Goal: Task Accomplishment & Management: Use online tool/utility

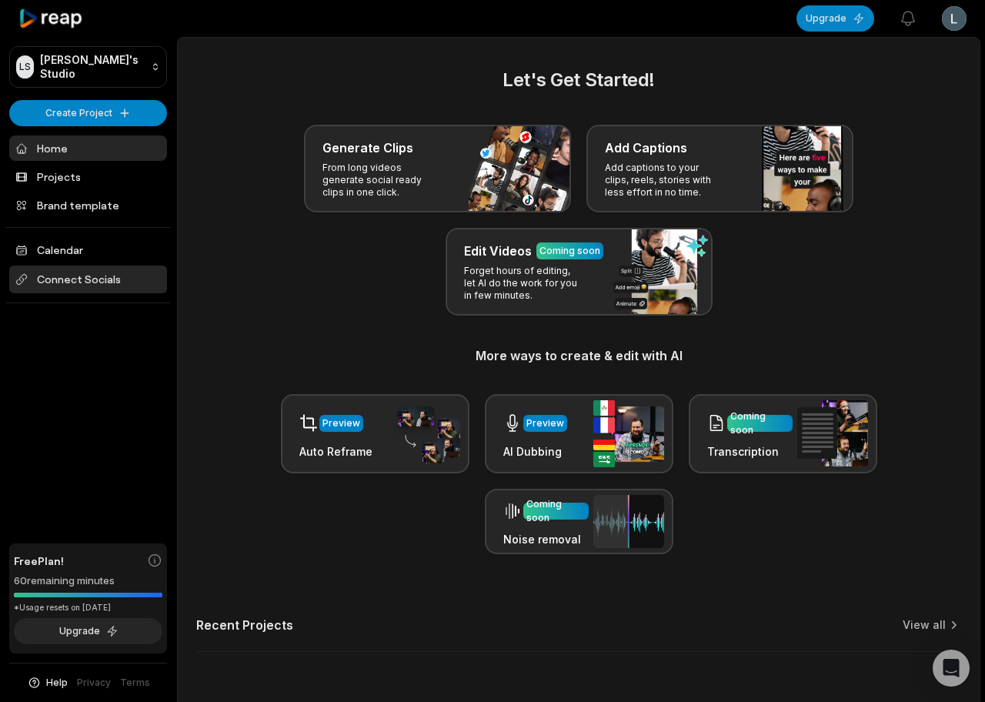
click at [55, 278] on span "Connect Socials" at bounding box center [88, 280] width 158 height 28
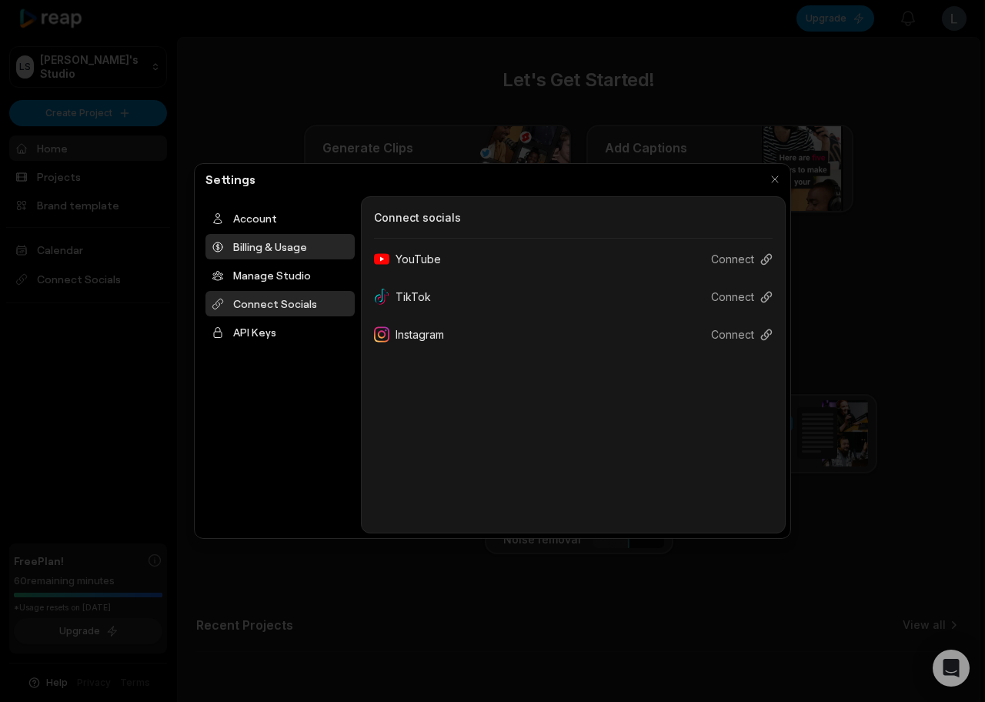
click at [283, 252] on div "Billing & Usage" at bounding box center [280, 246] width 149 height 25
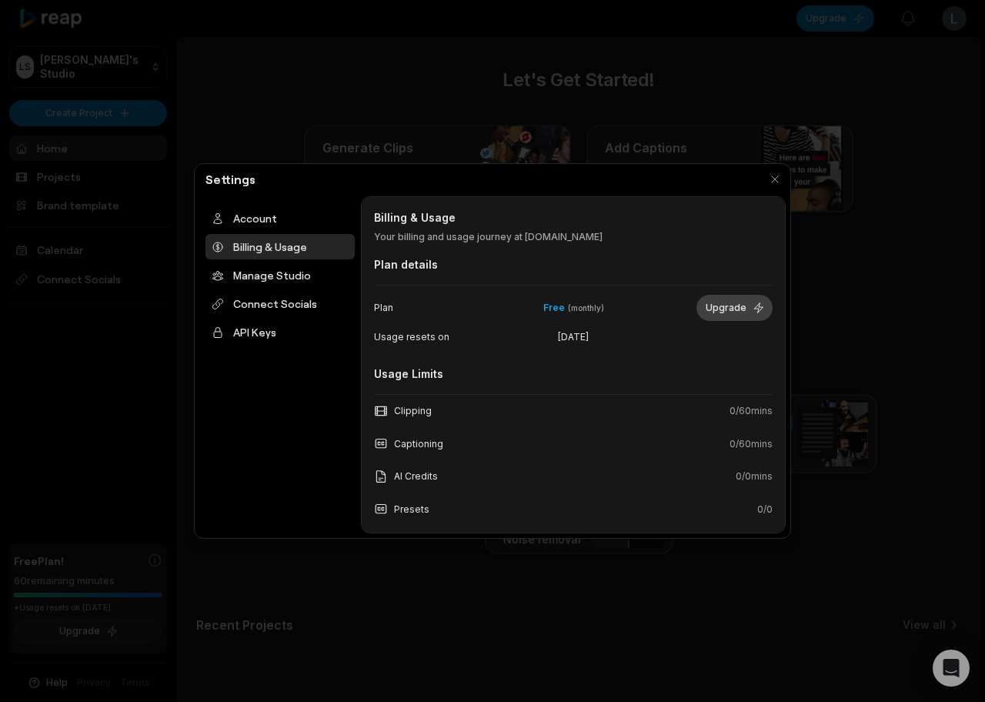
click at [726, 316] on button "Upgrade" at bounding box center [735, 308] width 76 height 26
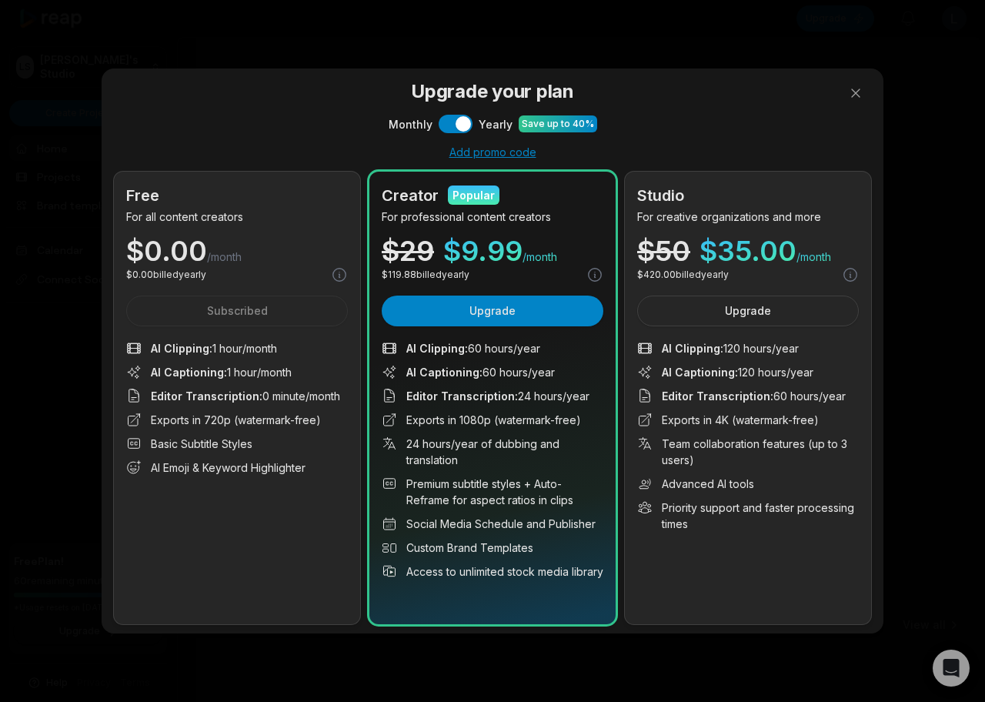
click at [448, 125] on div at bounding box center [492, 351] width 985 height 702
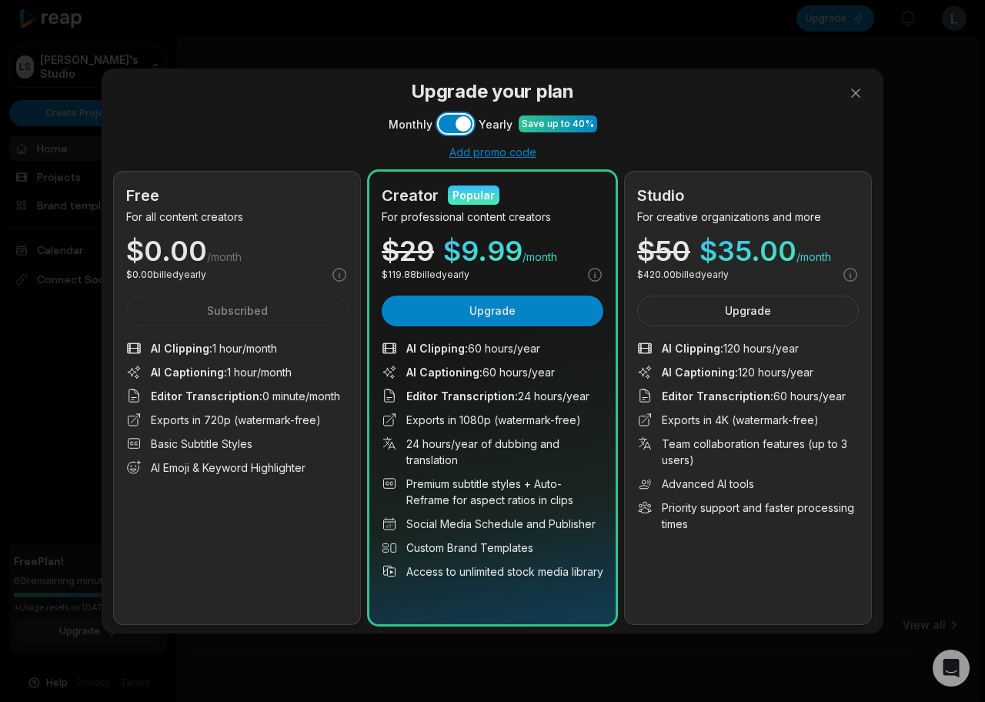
click at [448, 125] on button "Use setting" at bounding box center [456, 124] width 34 height 18
click at [510, 326] on div "Creator Popular For professional content creators $ 29 $ 14.99 /month $ 14.99 b…" at bounding box center [492, 398] width 246 height 453
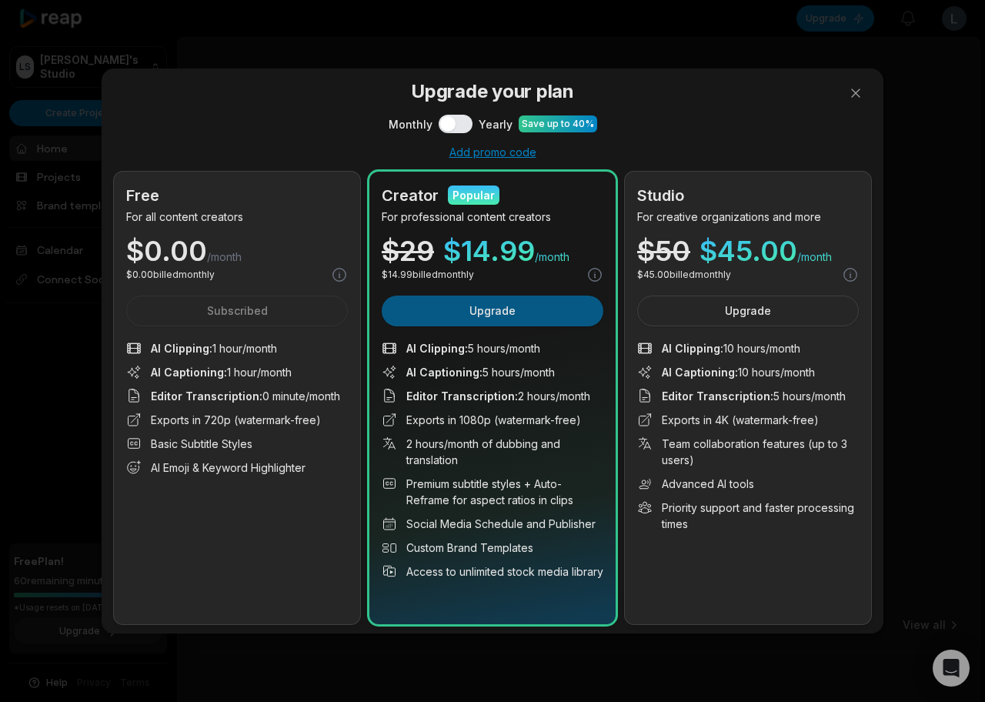
click at [510, 325] on button "Upgrade" at bounding box center [493, 311] width 222 height 31
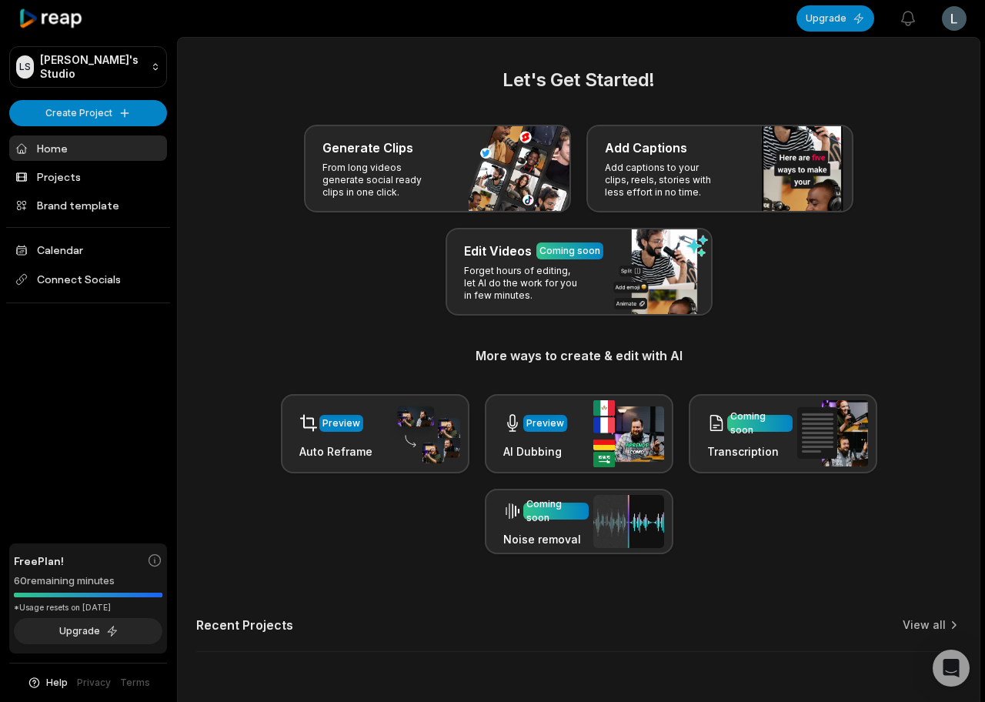
click at [954, 28] on html "[PERSON_NAME] Studio Create Project Home Projects Brand template Calendar Conne…" at bounding box center [492, 351] width 985 height 702
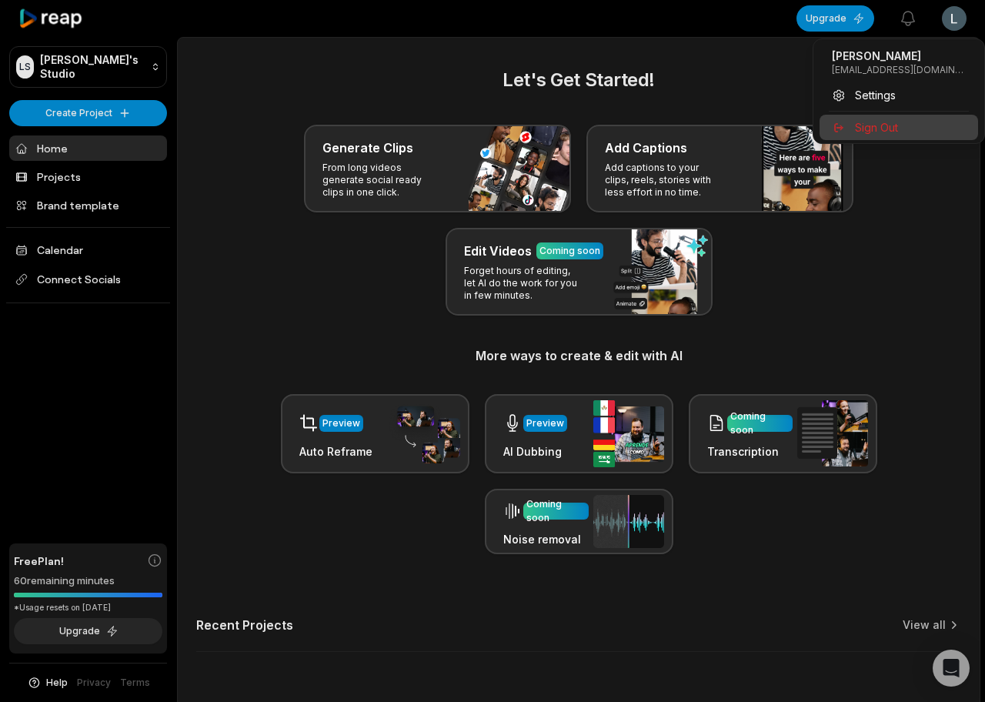
click at [875, 129] on span "Sign Out" at bounding box center [876, 127] width 43 height 16
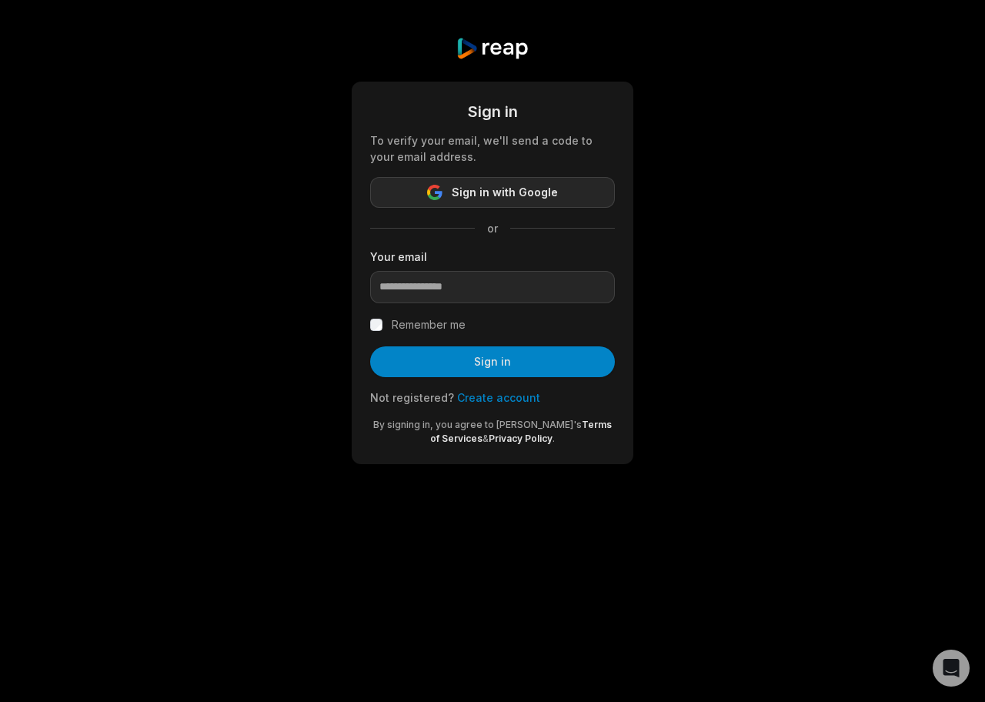
click at [546, 188] on span "Sign in with Google" at bounding box center [505, 192] width 106 height 18
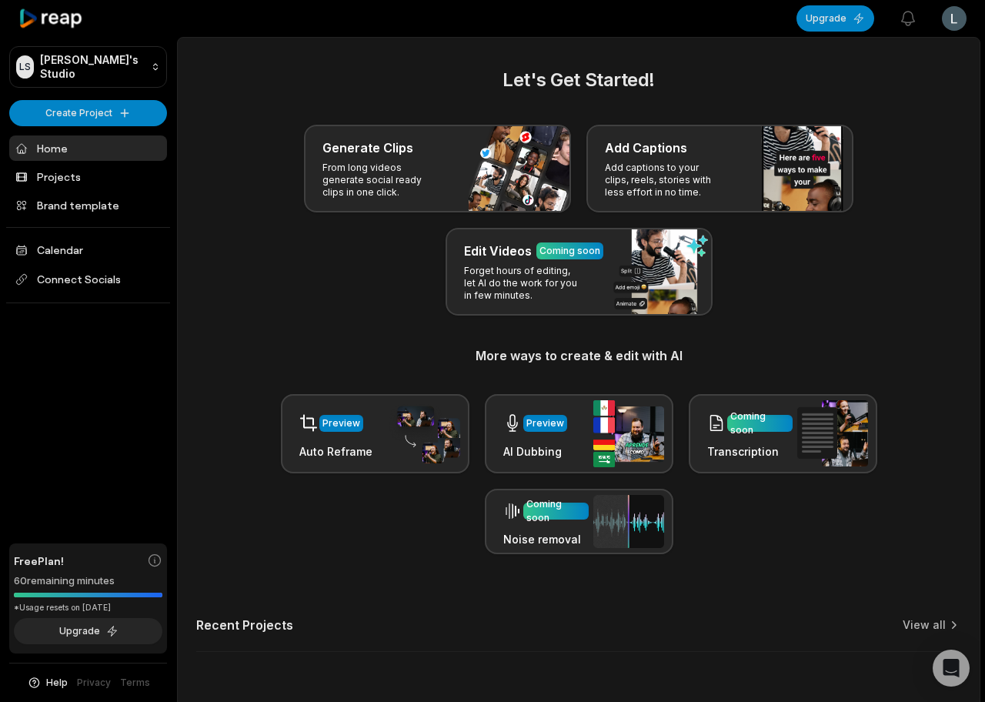
click at [960, 25] on html "LS Leonardo's Studio Create Project Home Projects Brand template Calendar Conne…" at bounding box center [492, 351] width 985 height 702
click at [911, 11] on html "LS Leonardo's Studio Create Project Home Projects Brand template Calendar Conne…" at bounding box center [492, 351] width 985 height 702
click at [911, 18] on icon "button" at bounding box center [908, 18] width 18 height 18
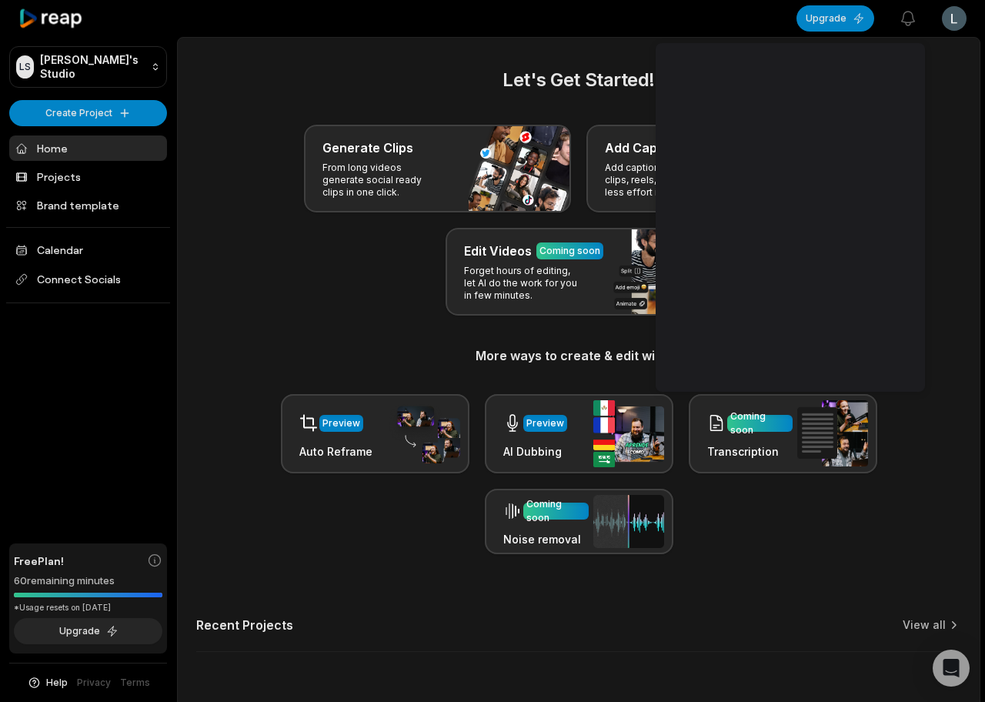
click at [942, 249] on div "Generate Clips From long videos generate social ready clips in one click. Add C…" at bounding box center [578, 220] width 765 height 191
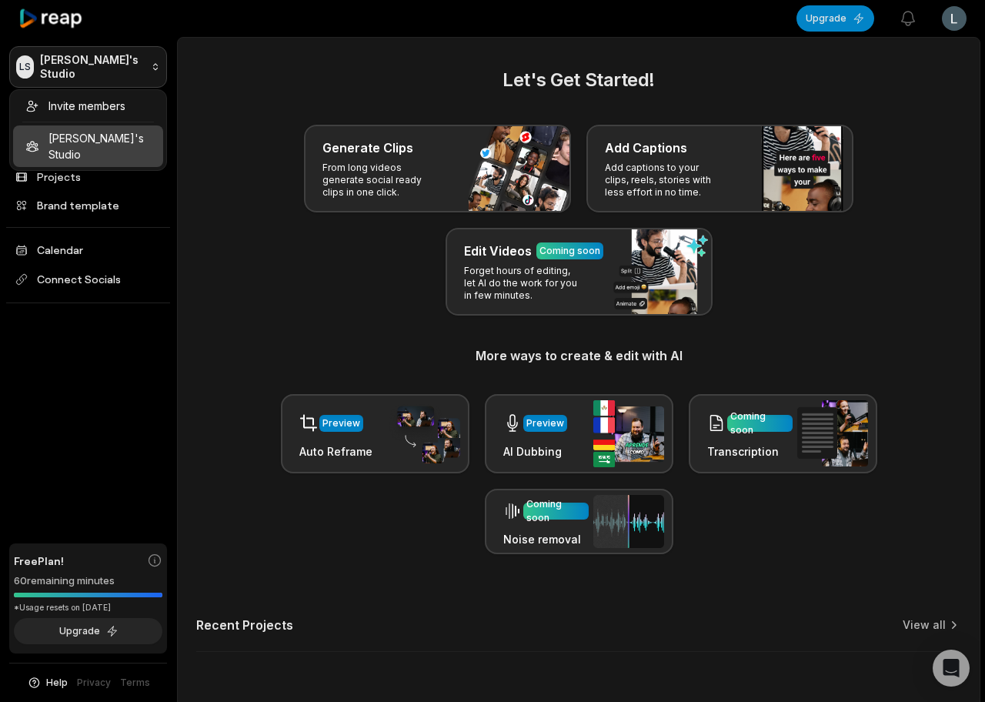
click at [106, 77] on html "LS Leonardo's Studio Create Project Home Projects Brand template Calendar Conne…" at bounding box center [492, 351] width 985 height 702
click at [172, 110] on html "LS Leonardo's Studio Create Project Home Projects Brand template Calendar Conne…" at bounding box center [492, 351] width 985 height 702
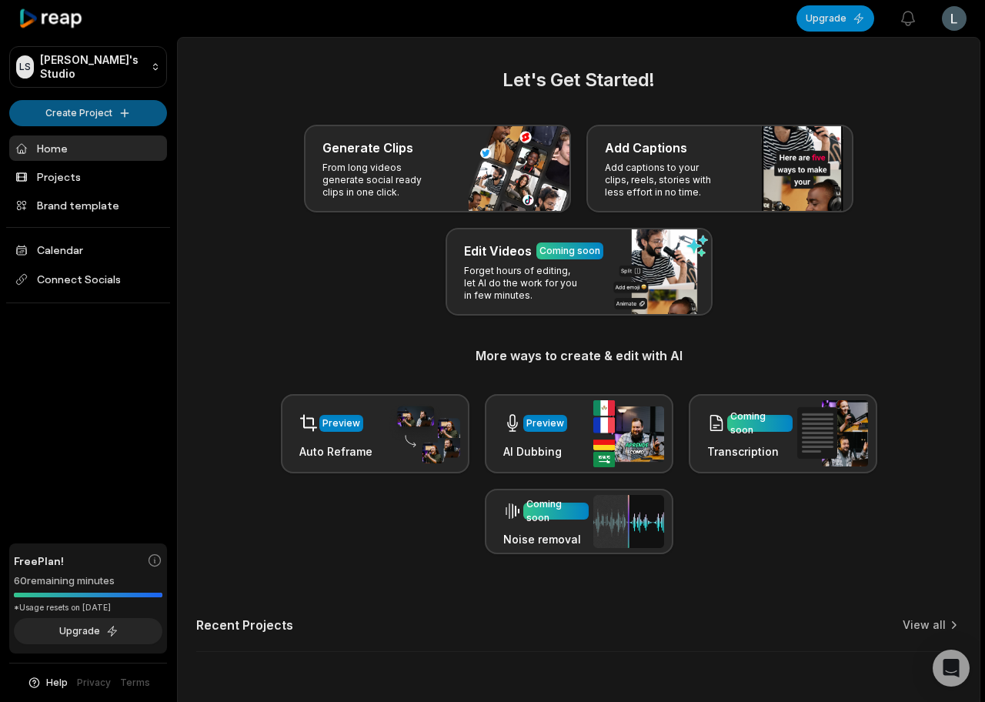
click at [136, 110] on html "LS Leonardo's Studio Create Project Home Projects Brand template Calendar Conne…" at bounding box center [492, 351] width 985 height 702
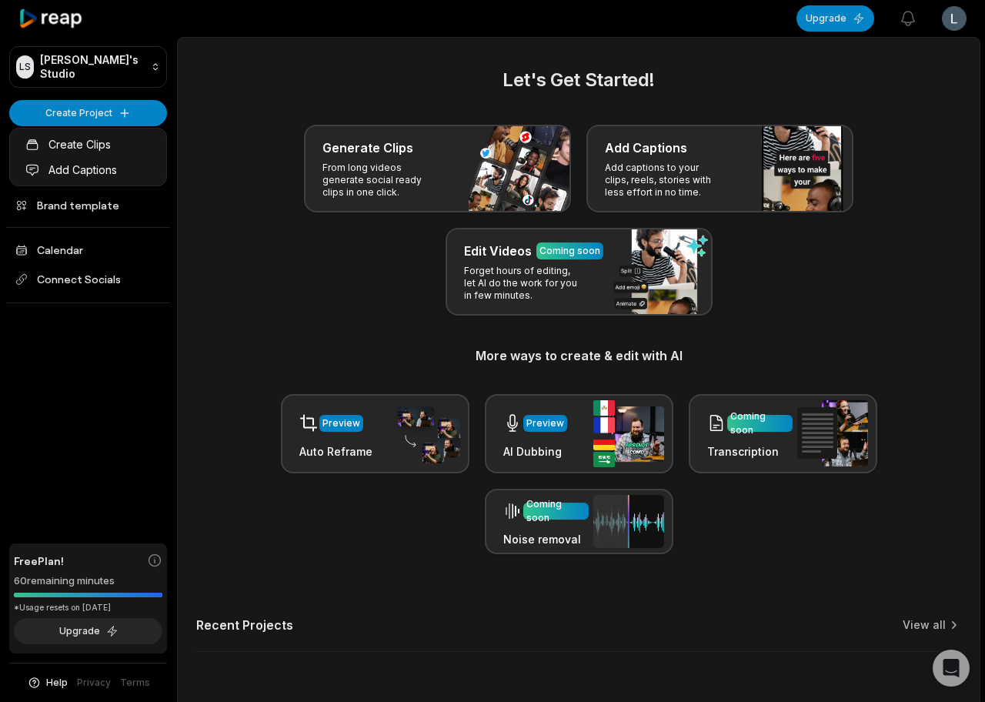
click at [205, 105] on html "LS Leonardo's Studio Create Project Home Projects Brand template Calendar Conne…" at bounding box center [492, 351] width 985 height 702
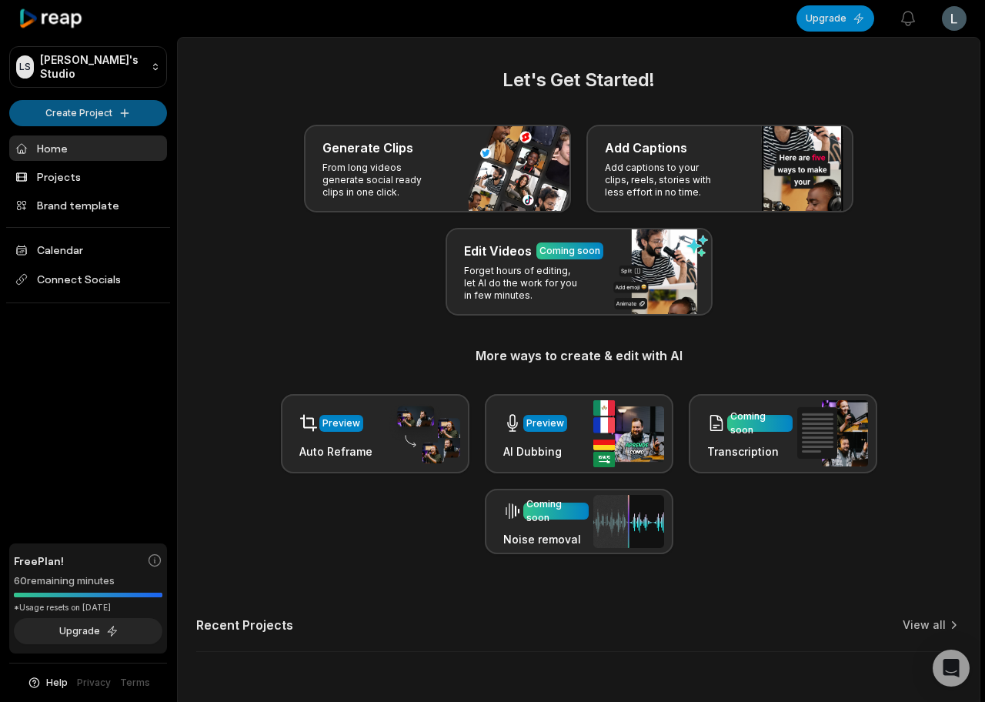
click at [131, 105] on html "LS Leonardo's Studio Create Project Home Projects Brand template Calendar Conne…" at bounding box center [492, 351] width 985 height 702
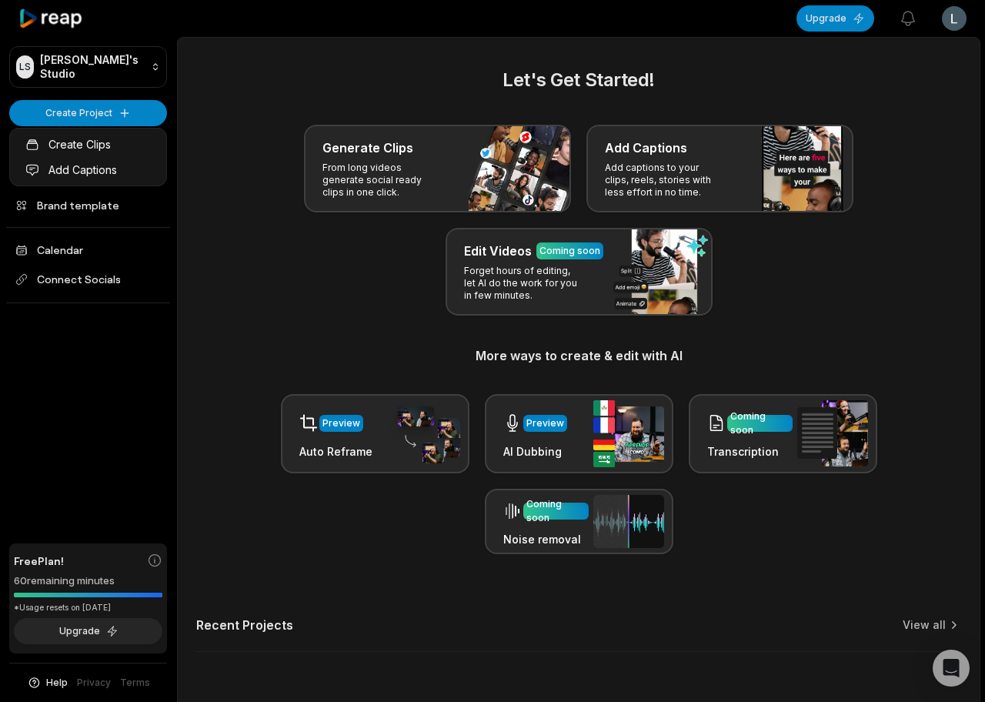
click at [182, 112] on html "LS Leonardo's Studio Create Project Home Projects Brand template Calendar Conne…" at bounding box center [492, 351] width 985 height 702
